Goal: Task Accomplishment & Management: Manage account settings

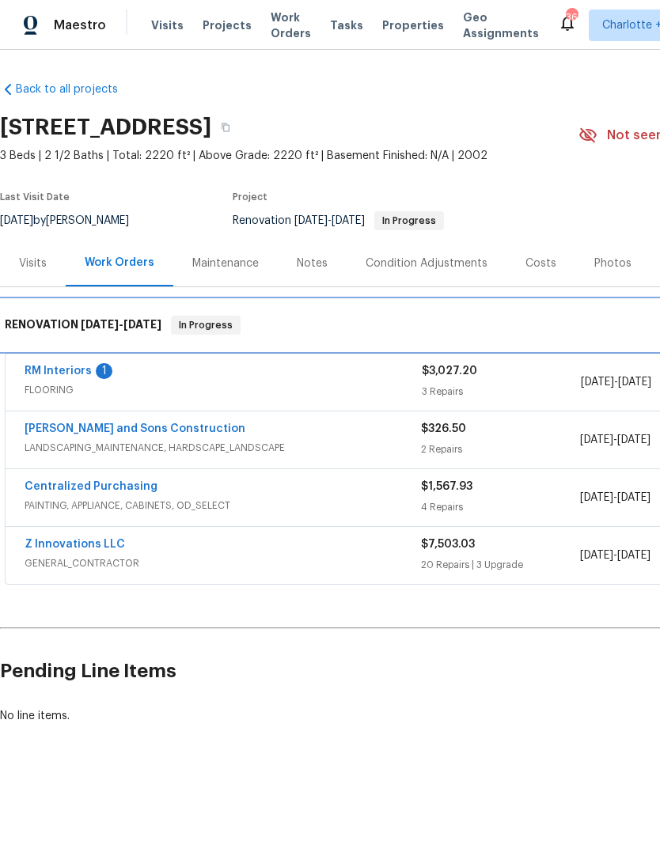
click at [73, 349] on div "RENOVATION [DATE] - [DATE] In Progress" at bounding box center [447, 325] width 894 height 51
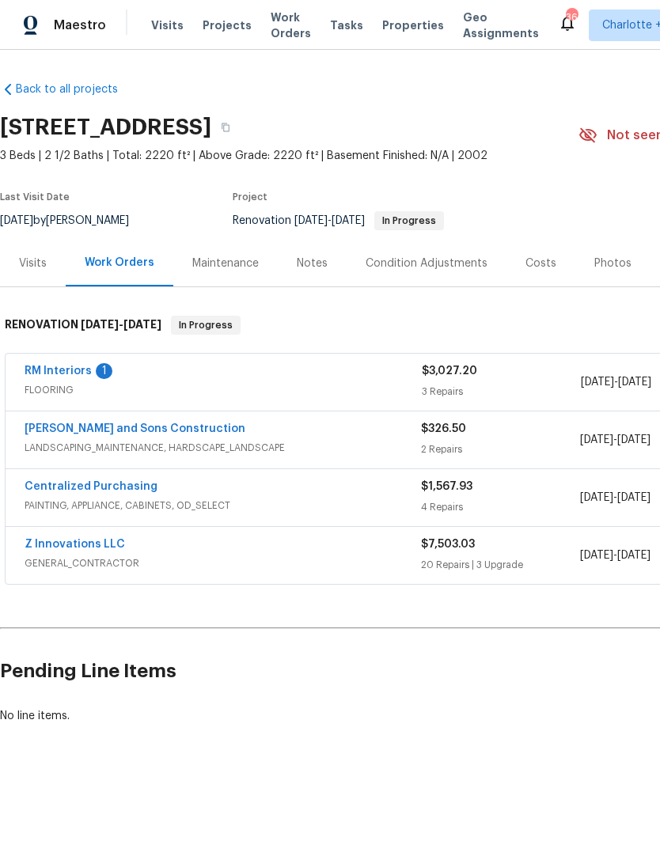
click at [64, 376] on link "RM Interiors" at bounding box center [58, 370] width 67 height 11
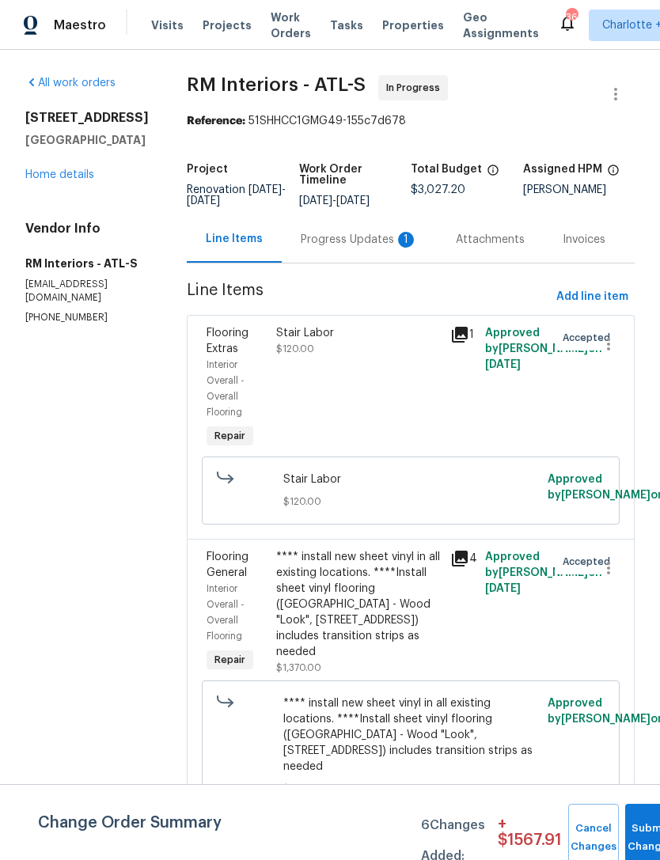
click at [343, 237] on div "Progress Updates 1" at bounding box center [359, 240] width 117 height 16
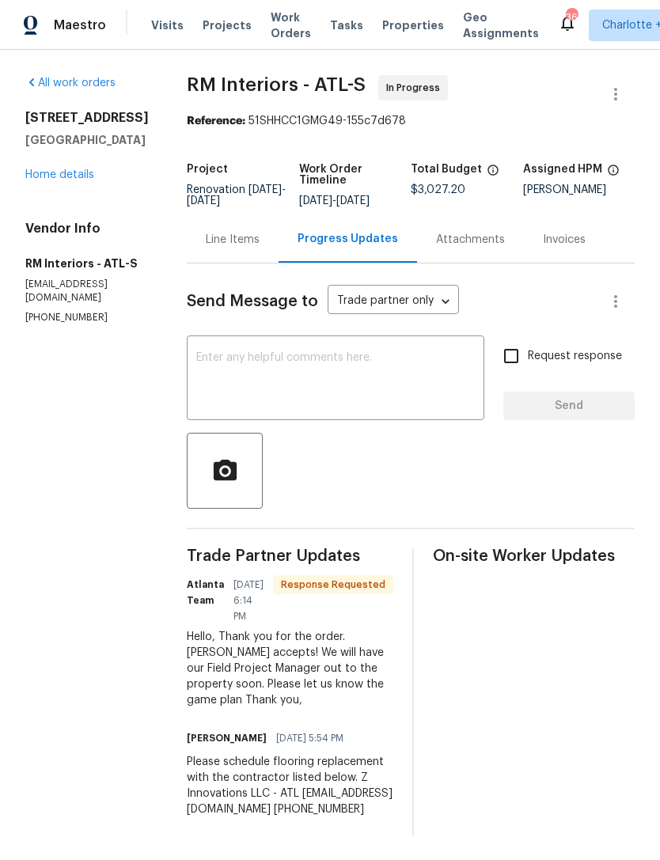
click at [358, 362] on textarea at bounding box center [335, 379] width 278 height 55
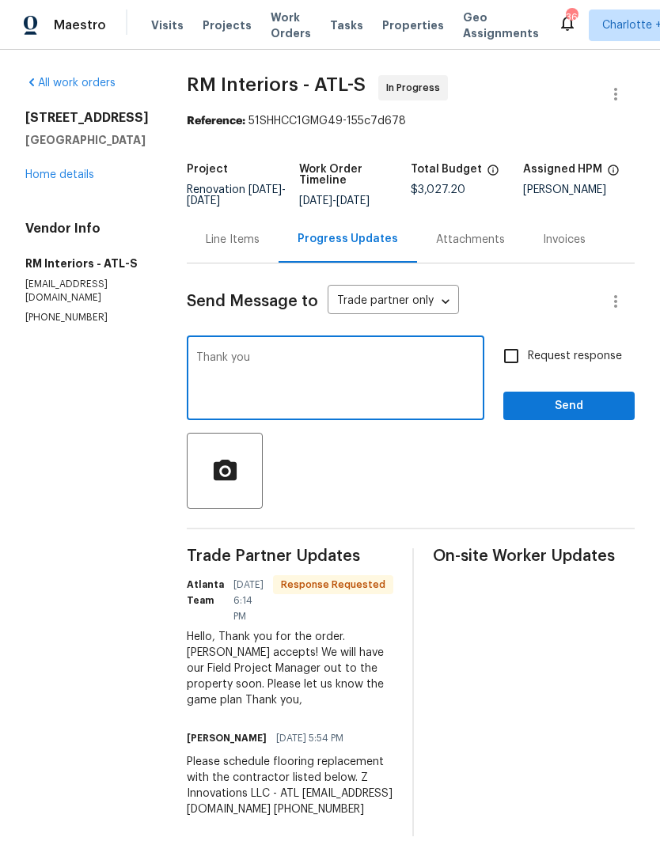
type textarea "Thank you"
click at [580, 402] on span "Send" at bounding box center [569, 406] width 106 height 20
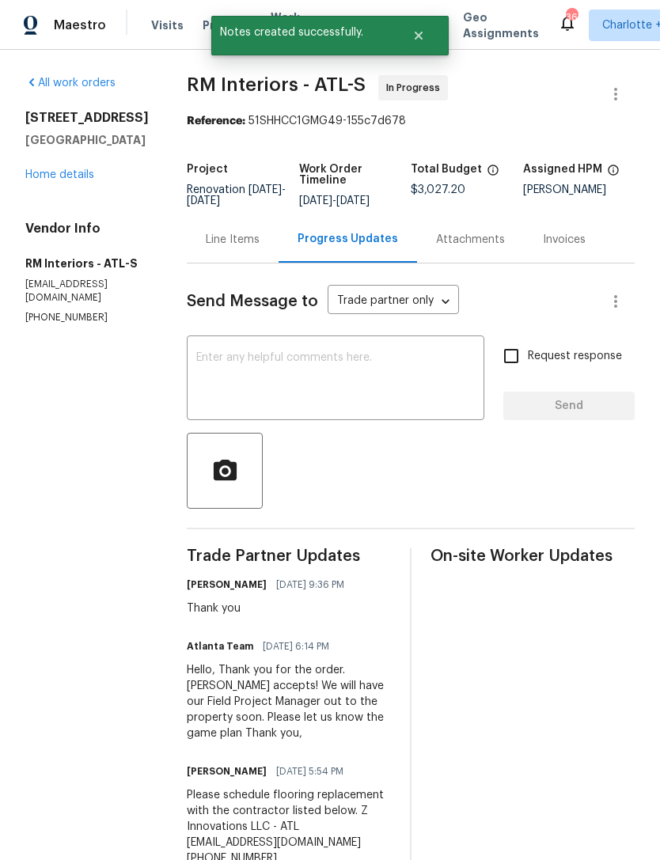
click at [78, 175] on link "Home details" at bounding box center [59, 174] width 69 height 11
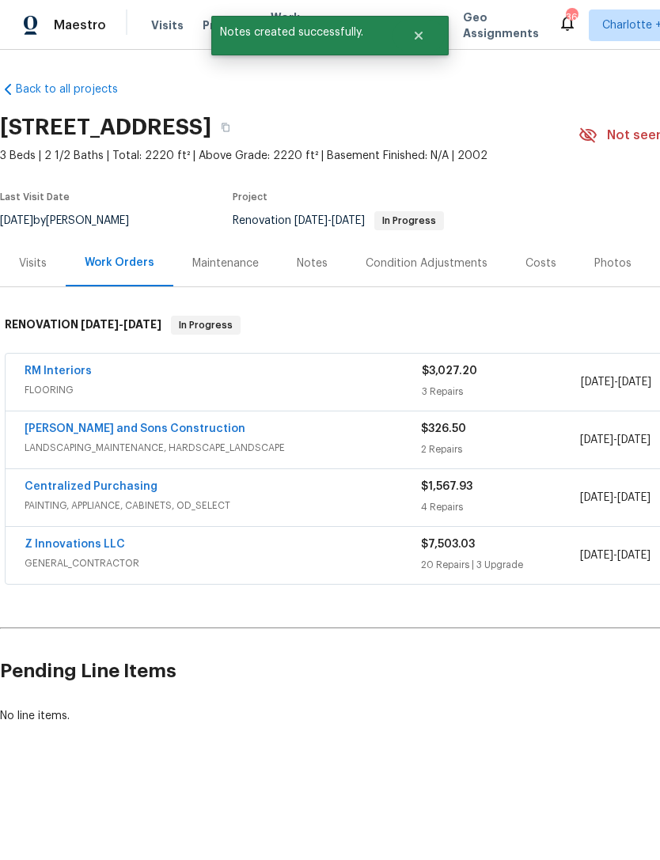
click at [99, 539] on link "Z Innovations LLC" at bounding box center [75, 544] width 100 height 11
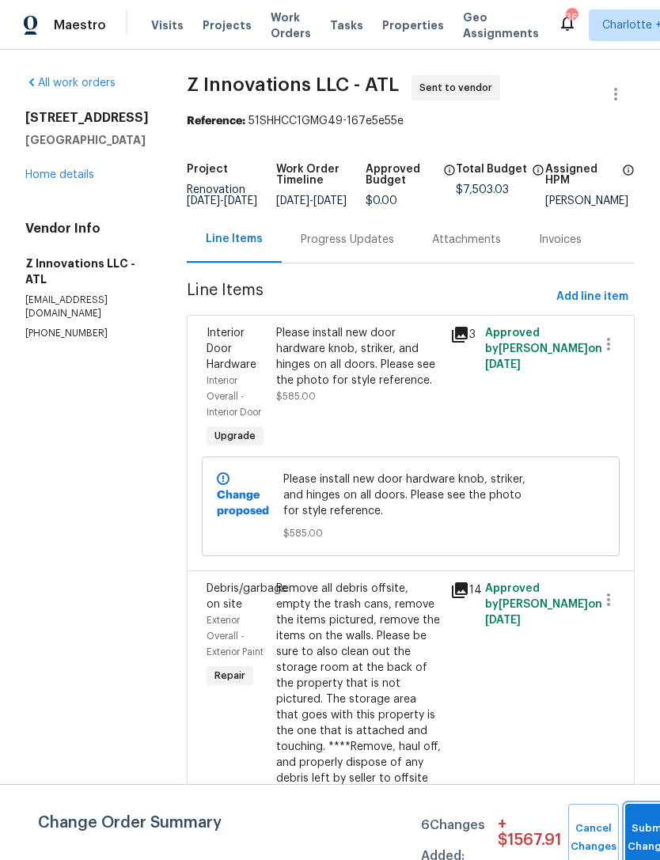
click at [630, 822] on button "Submit Changes" at bounding box center [650, 838] width 51 height 68
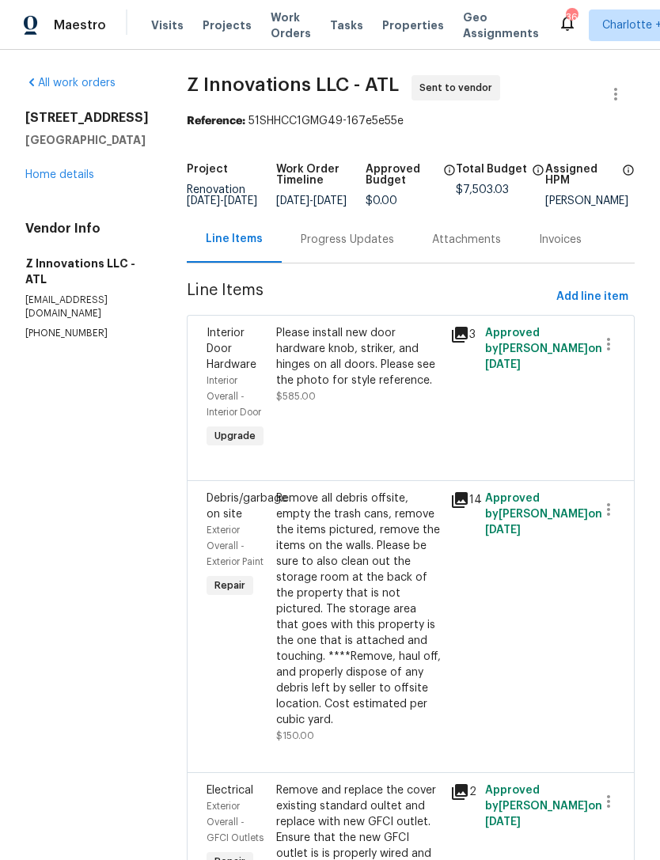
click at [356, 248] on div "Progress Updates" at bounding box center [347, 240] width 93 height 16
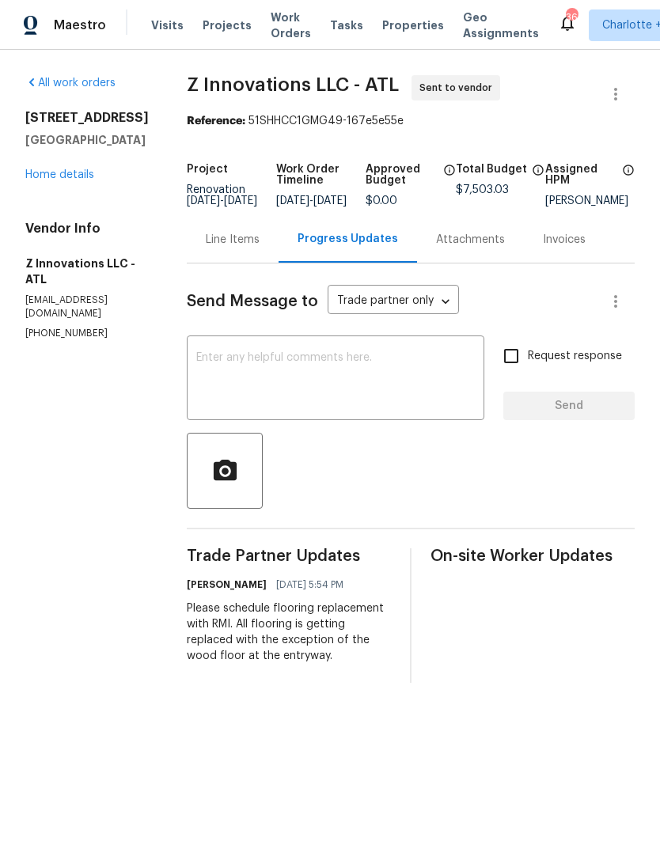
click at [350, 388] on textarea at bounding box center [335, 379] width 278 height 55
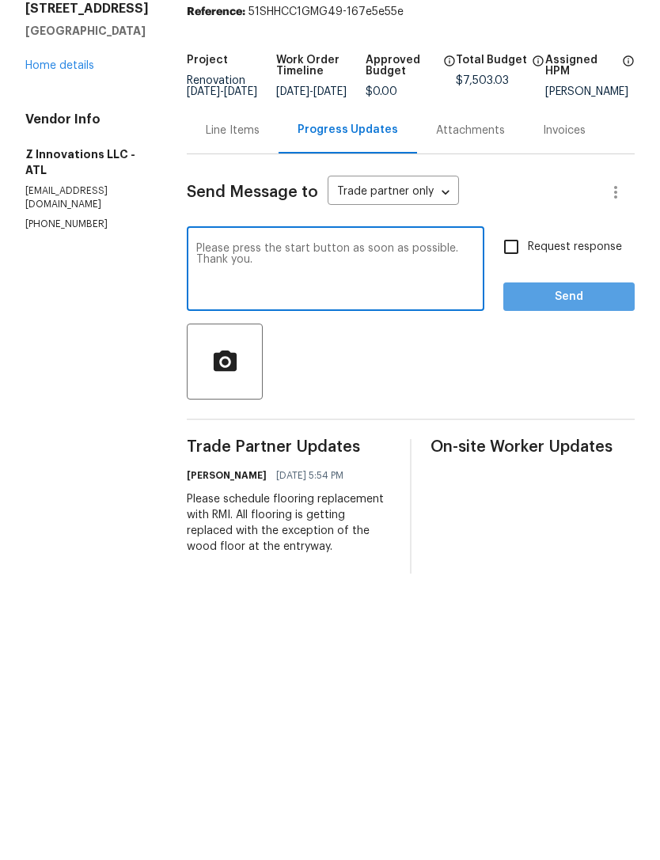
type textarea "Please press the start button as soon as possible. Thank you."
click at [549, 396] on span "Send" at bounding box center [569, 406] width 106 height 20
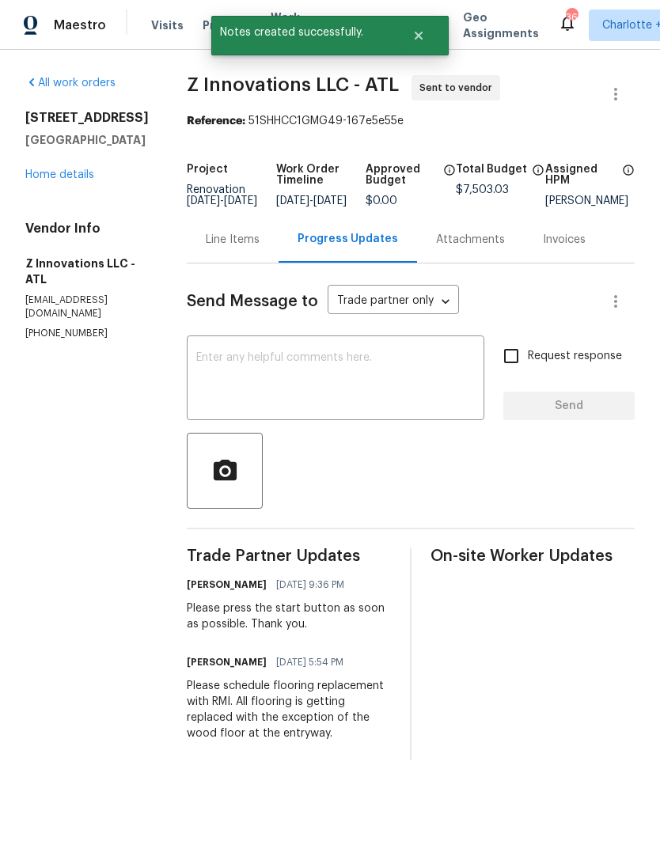
click at [81, 173] on link "Home details" at bounding box center [59, 174] width 69 height 11
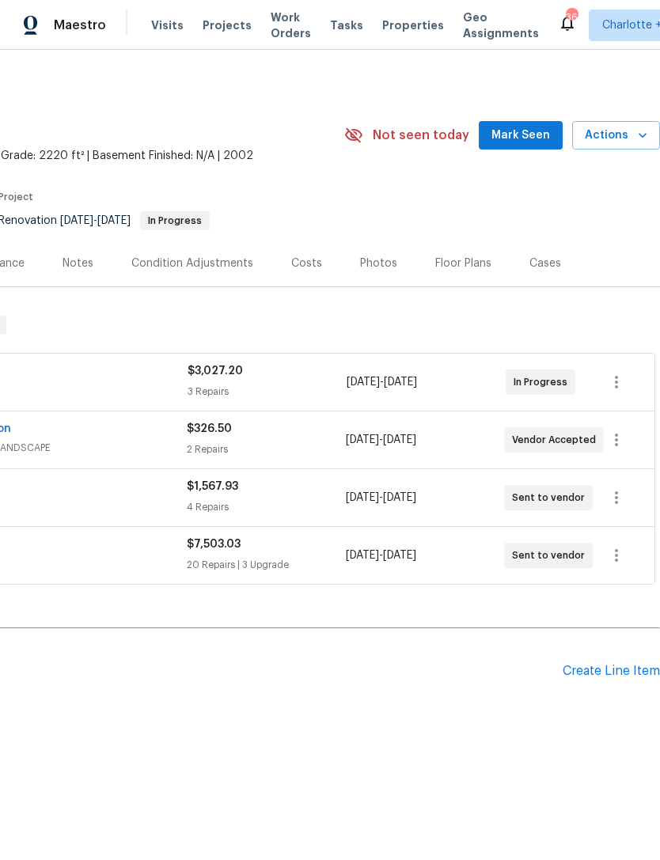
scroll to position [0, 234]
click at [526, 136] on span "Mark Seen" at bounding box center [520, 136] width 59 height 20
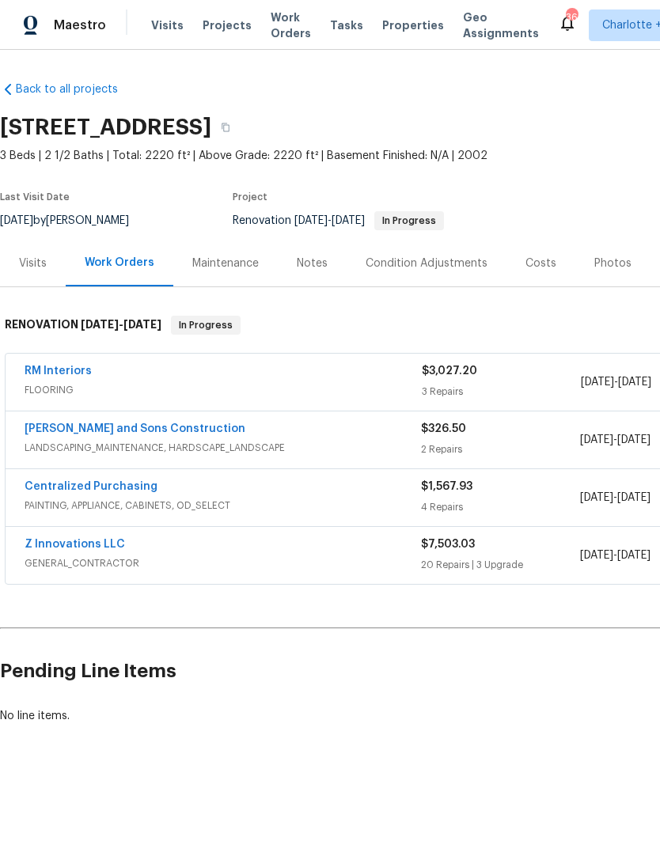
scroll to position [0, 0]
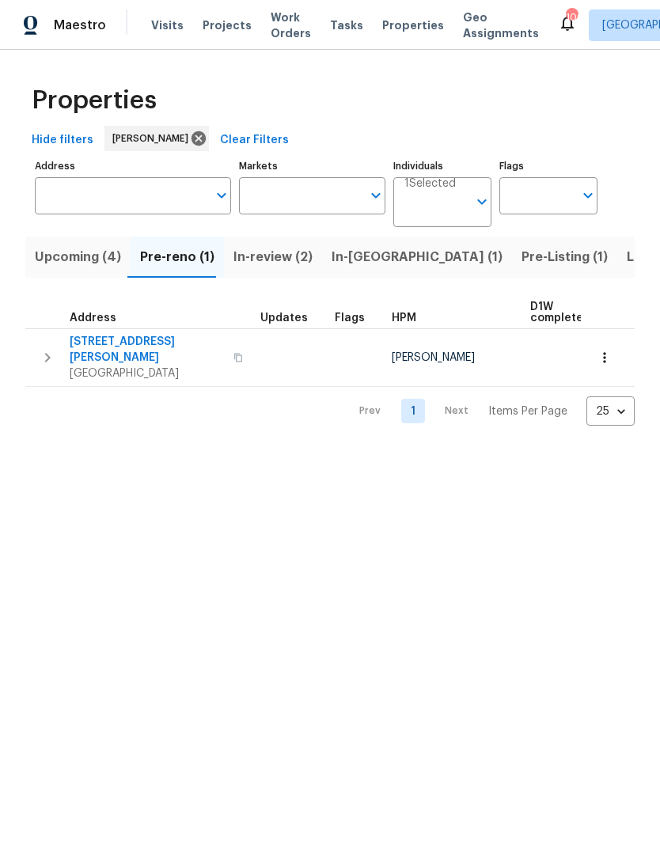
click at [380, 249] on span "In-[GEOGRAPHIC_DATA] (1)" at bounding box center [416, 257] width 171 height 22
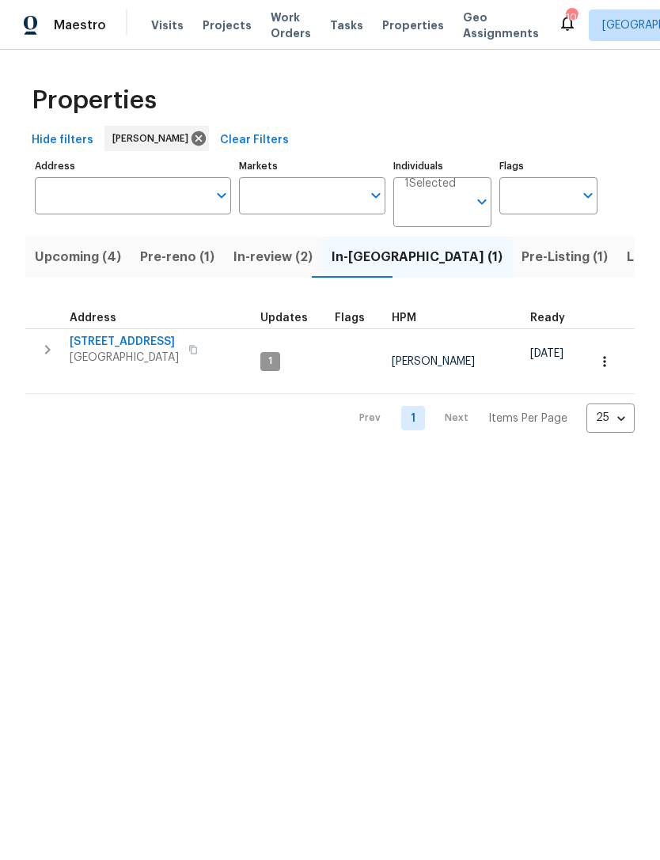
click at [187, 259] on span "Pre-reno (1)" at bounding box center [177, 257] width 74 height 22
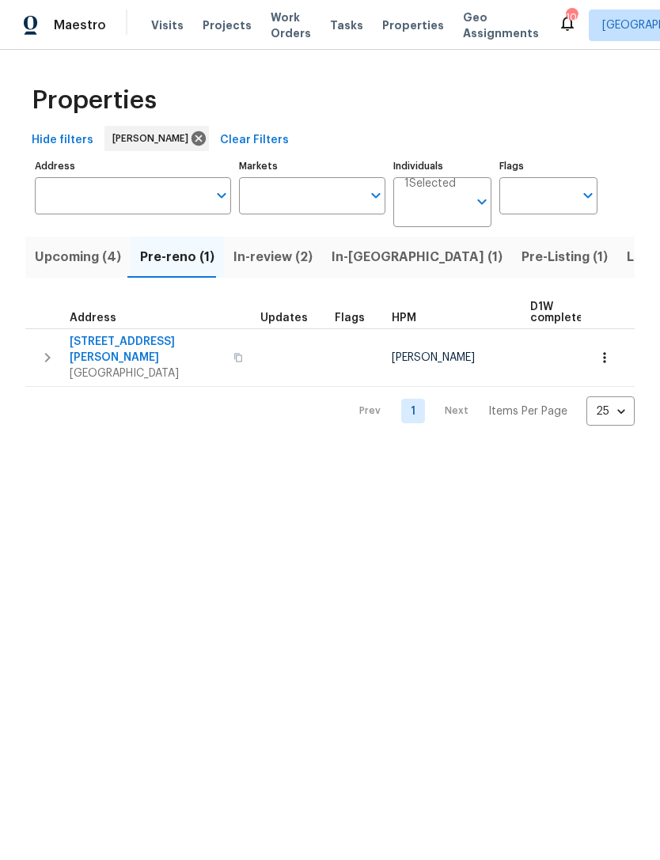
click at [47, 353] on icon "button" at bounding box center [48, 357] width 6 height 9
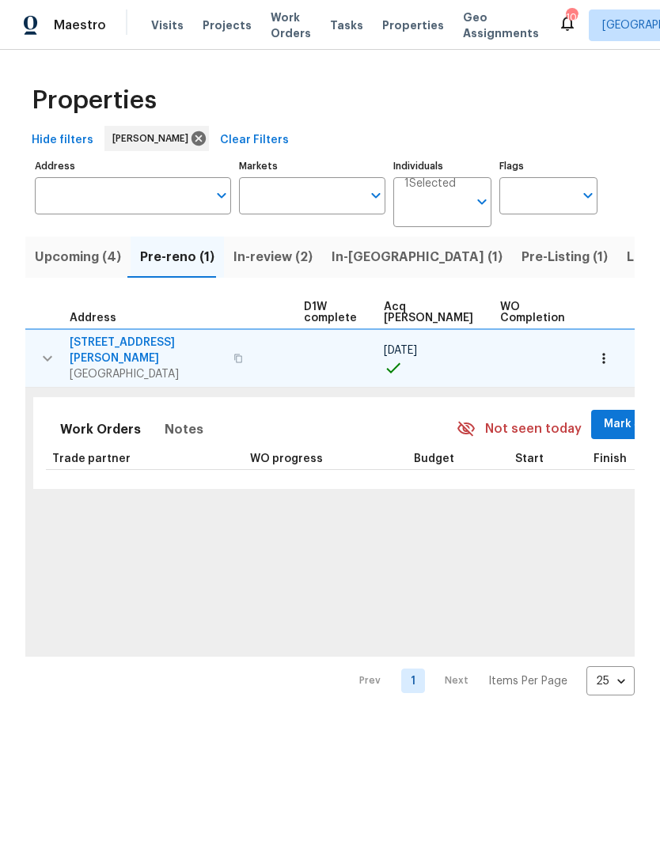
scroll to position [0, 221]
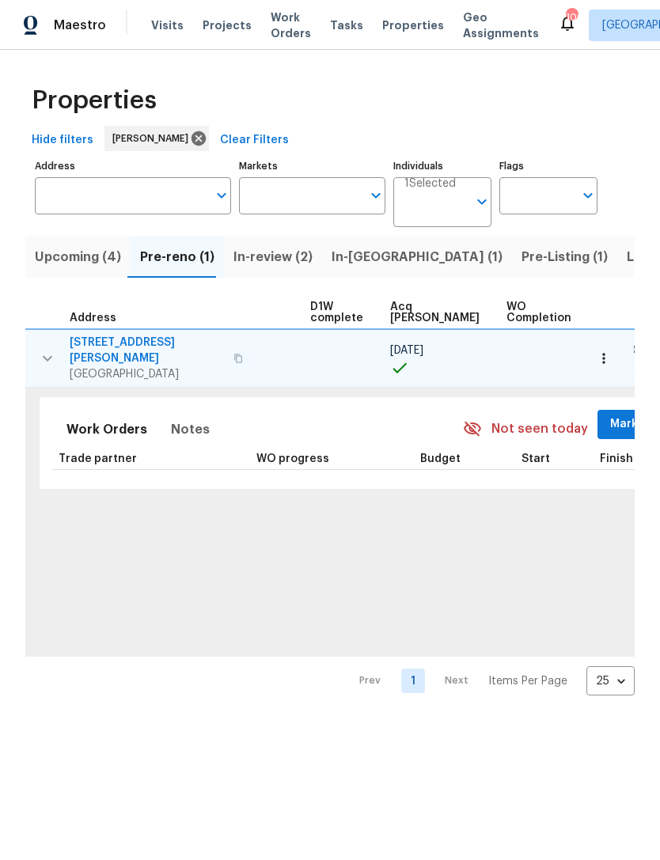
click at [610, 414] on span "Mark Seen" at bounding box center [639, 424] width 59 height 20
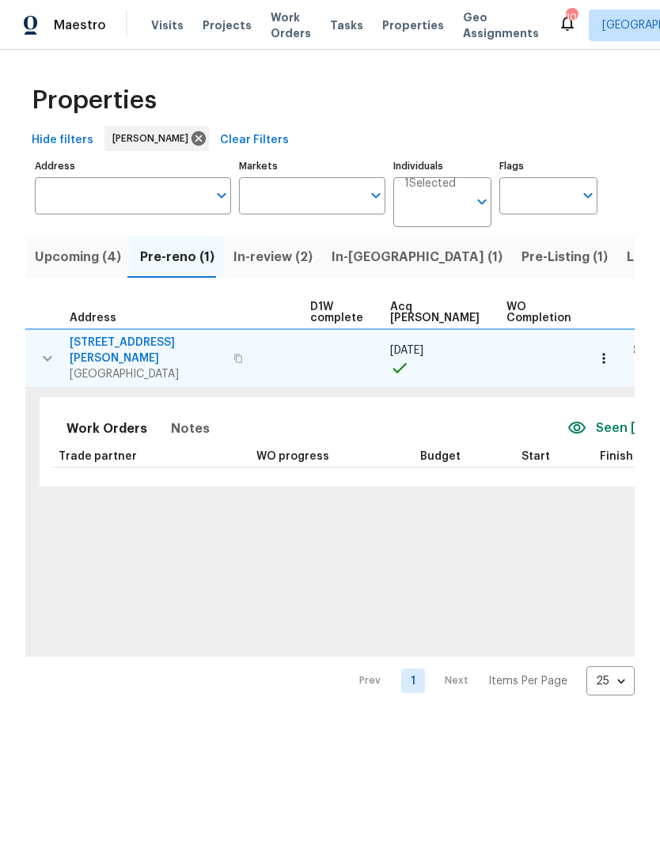
click at [613, 356] on button "button" at bounding box center [603, 358] width 35 height 35
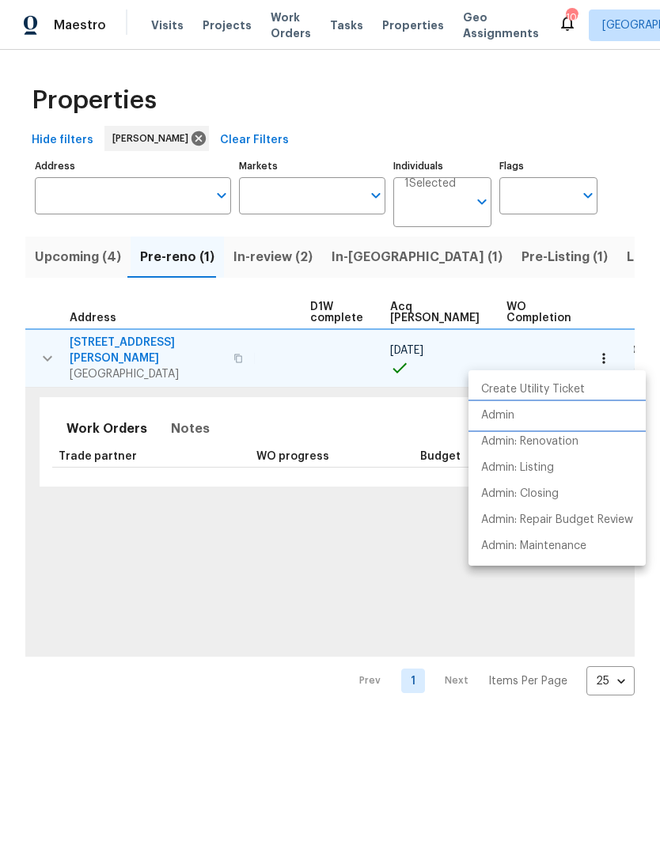
click at [533, 414] on li "Admin" at bounding box center [556, 416] width 177 height 26
click at [81, 252] on div at bounding box center [330, 430] width 660 height 860
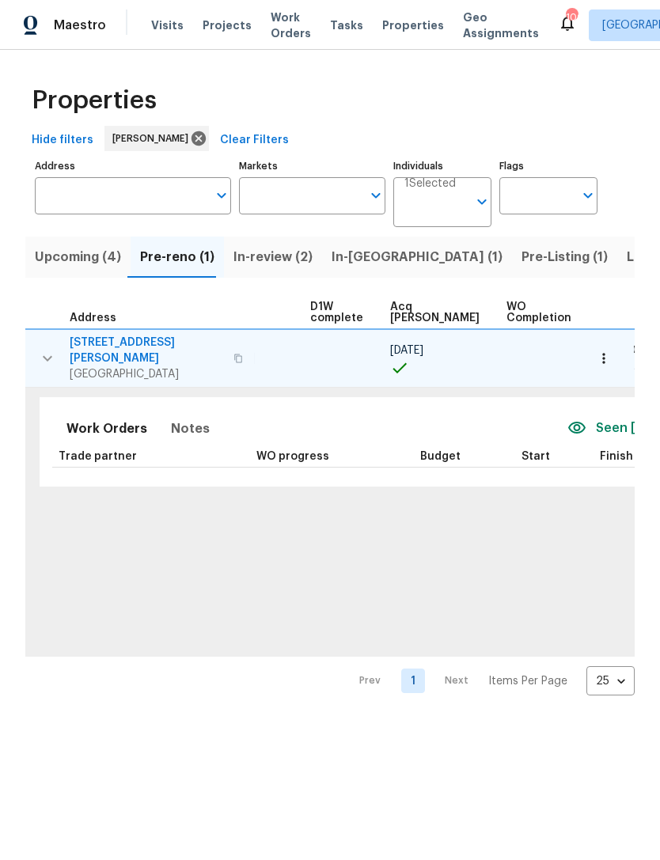
click at [97, 259] on span "Upcoming (4)" at bounding box center [78, 257] width 86 height 22
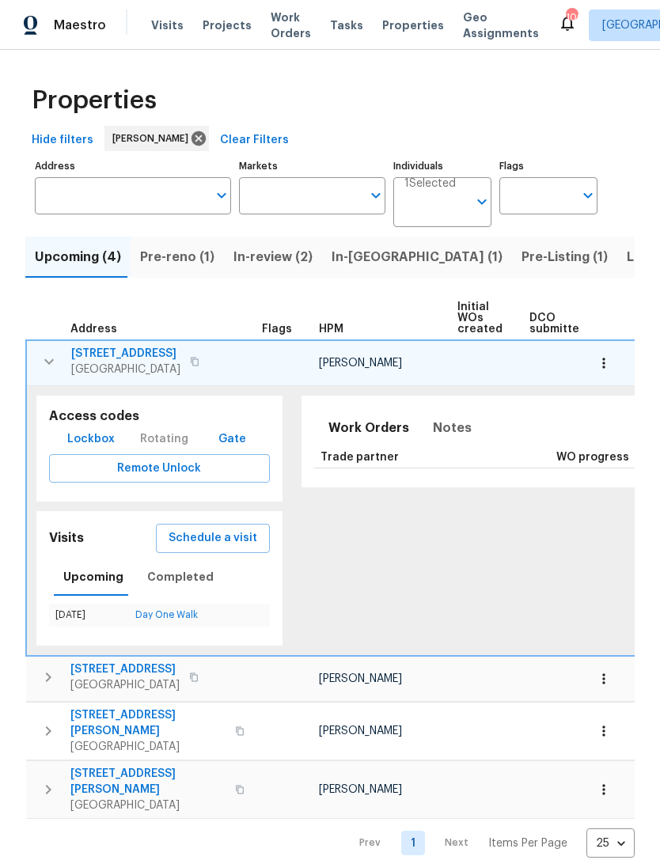
click at [40, 368] on icon "button" at bounding box center [49, 361] width 19 height 19
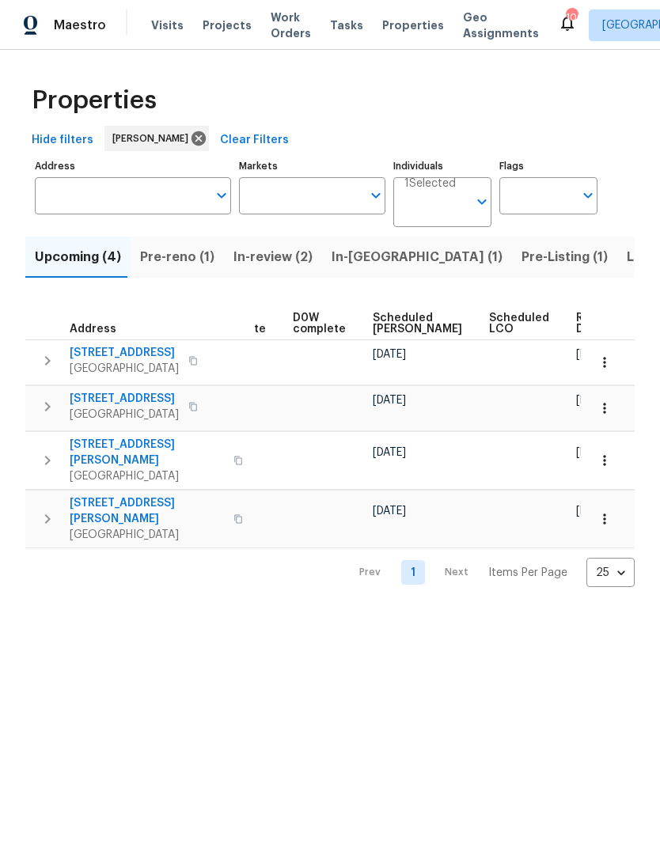
scroll to position [0, 398]
click at [521, 261] on span "Pre-Listing (1)" at bounding box center [564, 257] width 86 height 22
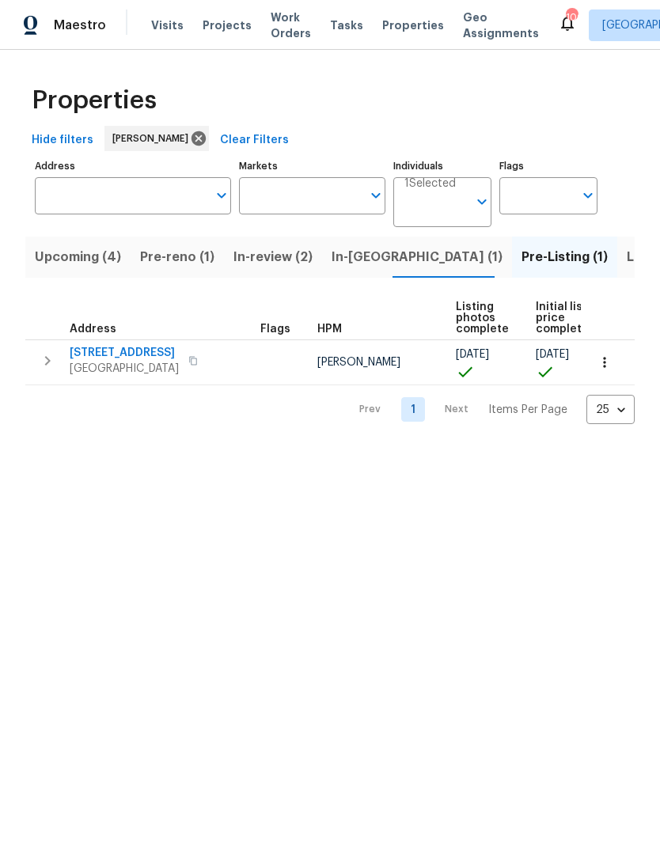
click at [626, 259] on span "Listed (15)" at bounding box center [658, 257] width 65 height 22
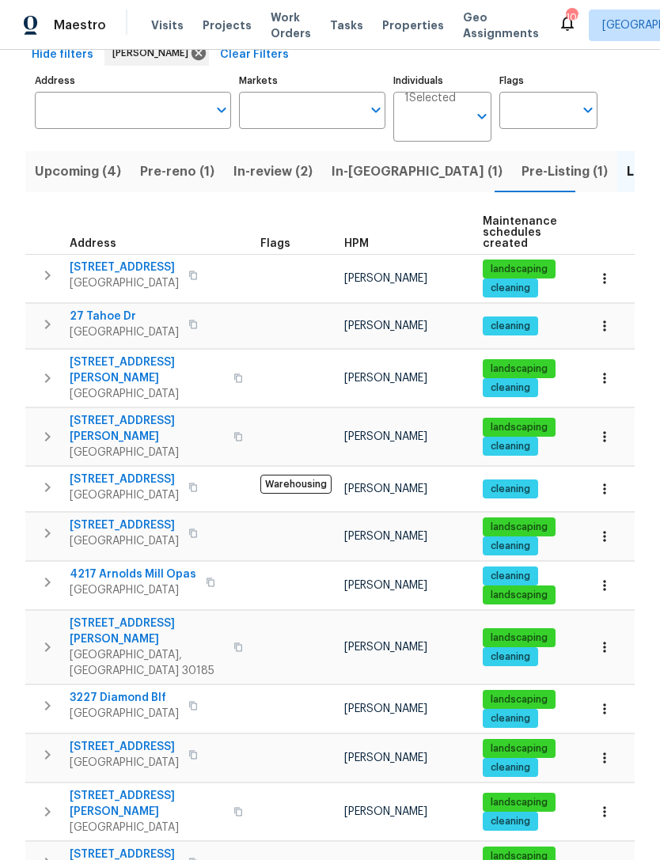
scroll to position [78, 0]
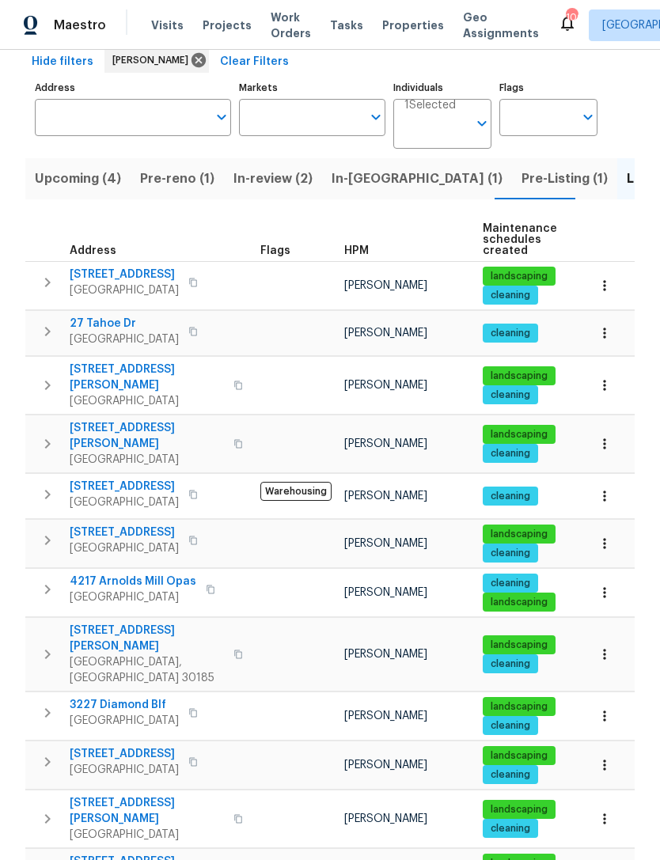
click at [138, 267] on span "105 Woodbine Dr" at bounding box center [124, 275] width 109 height 16
click at [608, 278] on icon "button" at bounding box center [604, 286] width 16 height 16
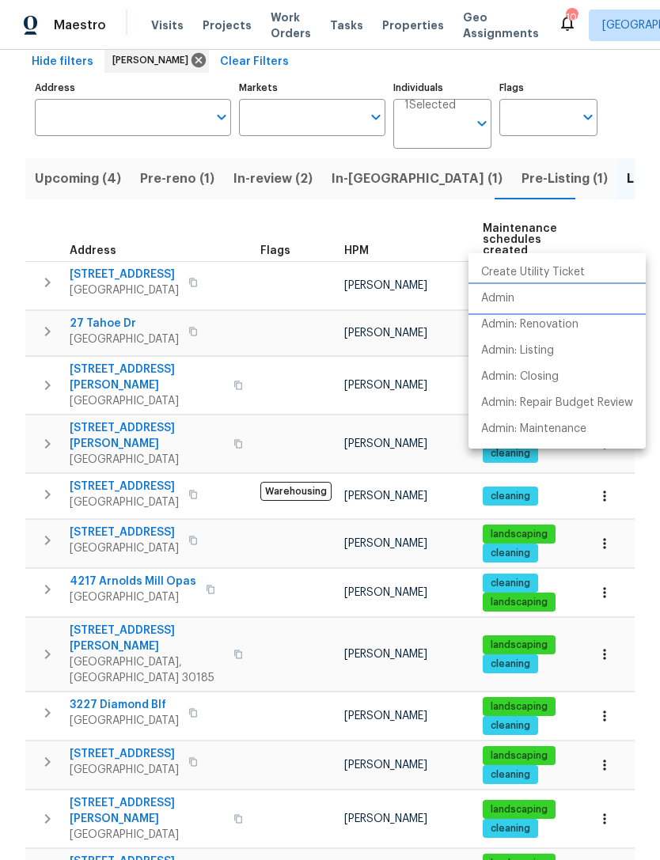
click at [539, 303] on li "Admin" at bounding box center [556, 299] width 177 height 26
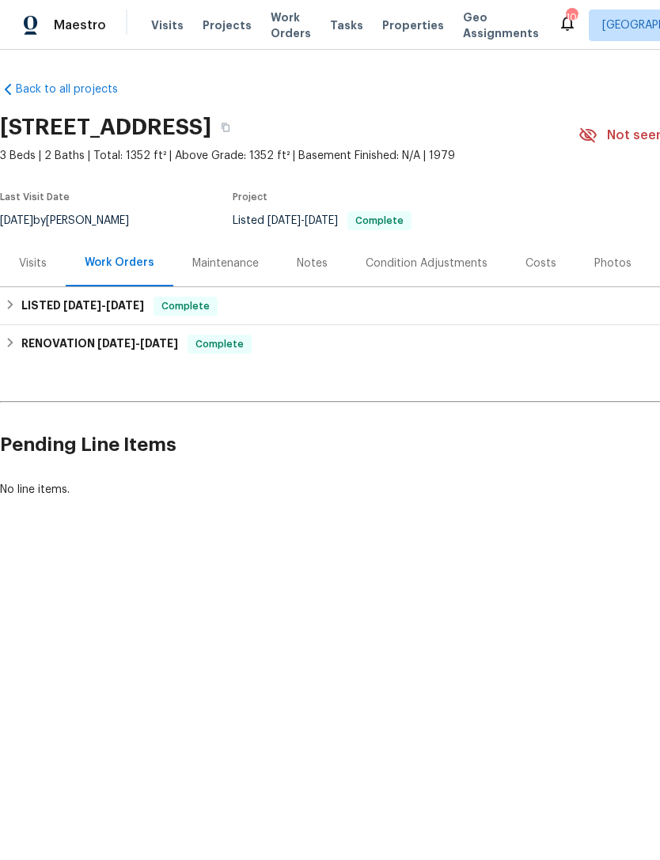
click at [595, 271] on div "Photos" at bounding box center [612, 263] width 37 height 16
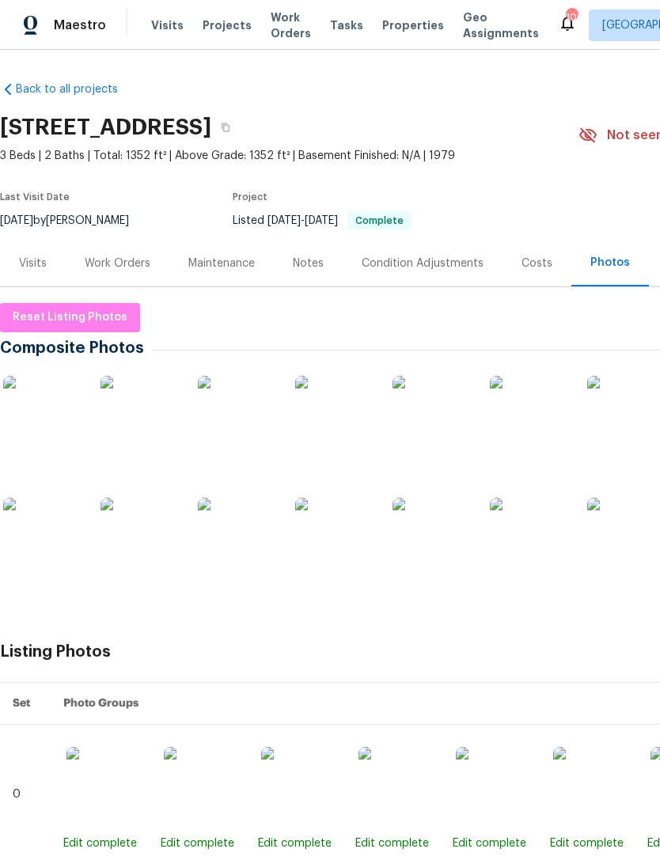
click at [138, 536] on img at bounding box center [139, 537] width 79 height 79
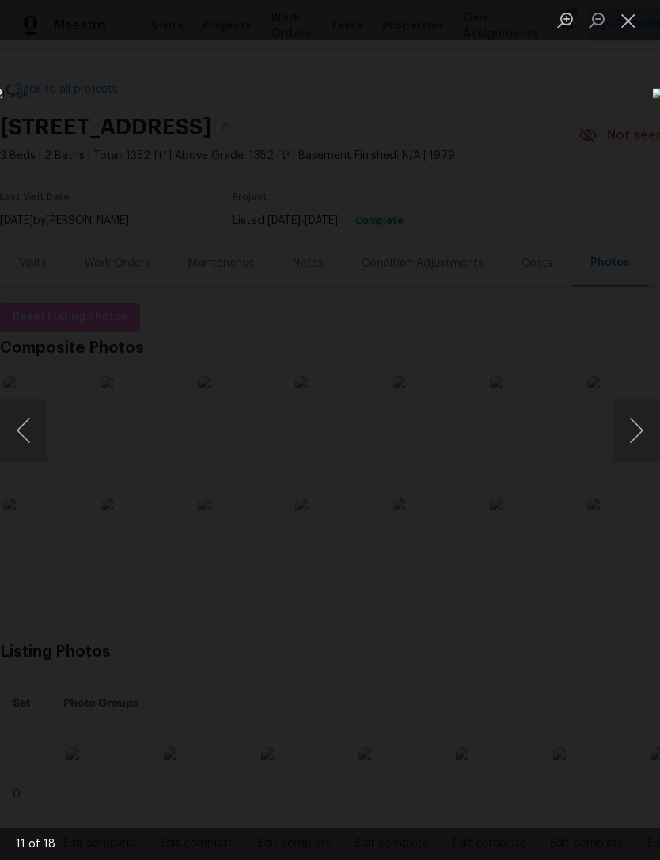
click at [628, 438] on button "Next image" at bounding box center [635, 430] width 47 height 63
click at [629, 424] on button "Next image" at bounding box center [635, 430] width 47 height 63
click at [650, 422] on button "Next image" at bounding box center [635, 430] width 47 height 63
click at [626, 27] on button "Close lightbox" at bounding box center [628, 20] width 32 height 28
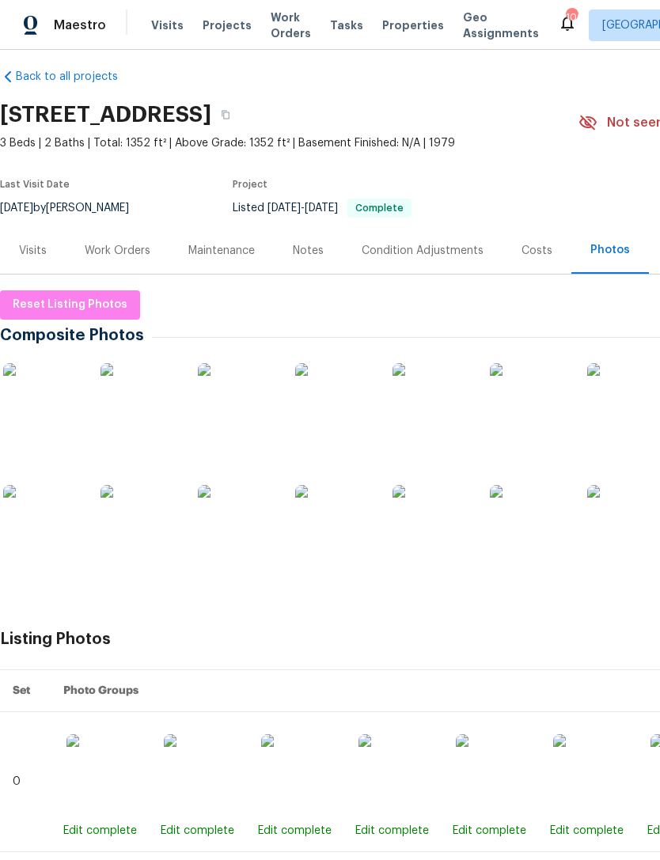
scroll to position [12, 0]
